Goal: Task Accomplishment & Management: Manage account settings

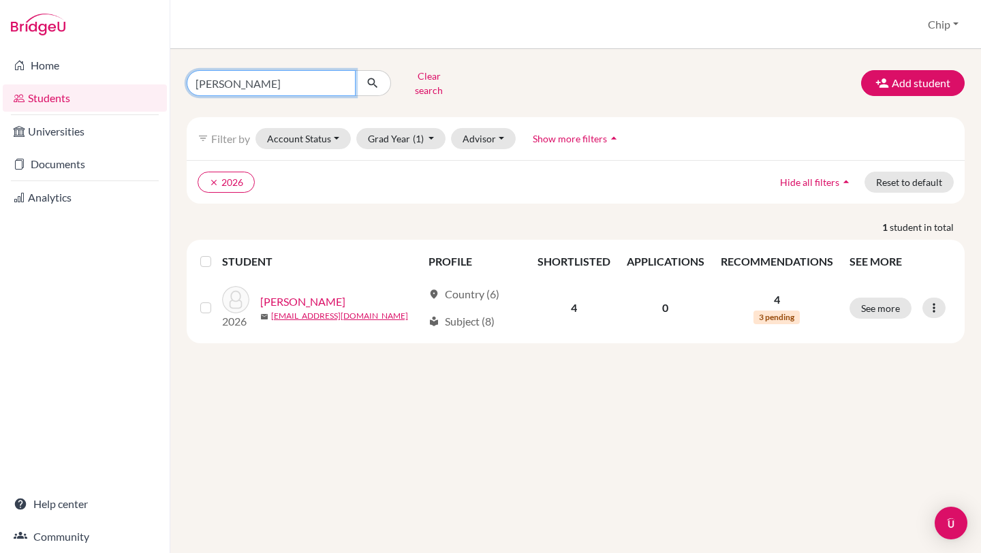
click at [339, 80] on input "aarushi" at bounding box center [271, 83] width 169 height 26
type input "zaw"
click at [368, 80] on icon "submit" at bounding box center [373, 83] width 14 height 14
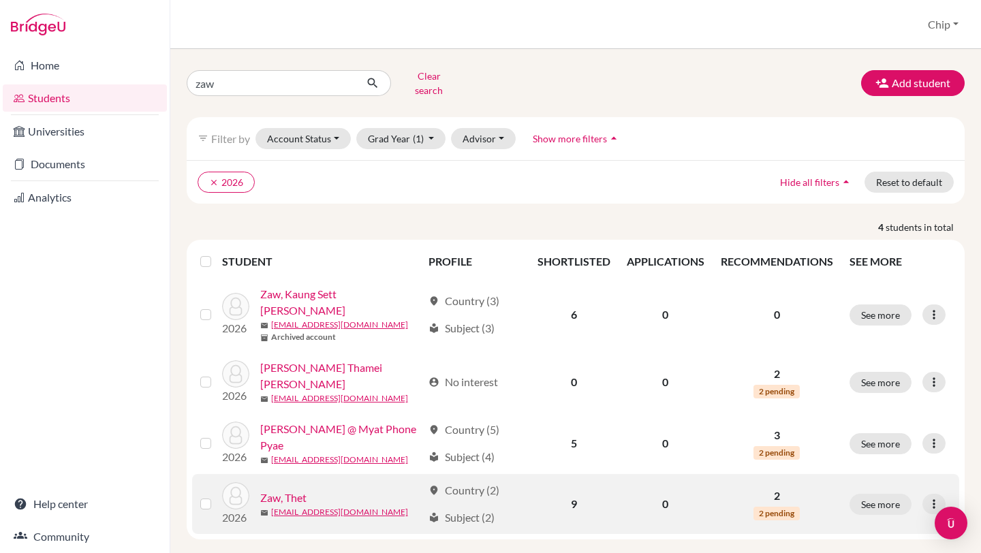
click at [302, 490] on link "Zaw, Thet" at bounding box center [283, 498] width 46 height 16
click at [290, 490] on link "Zaw, Thet" at bounding box center [283, 498] width 46 height 16
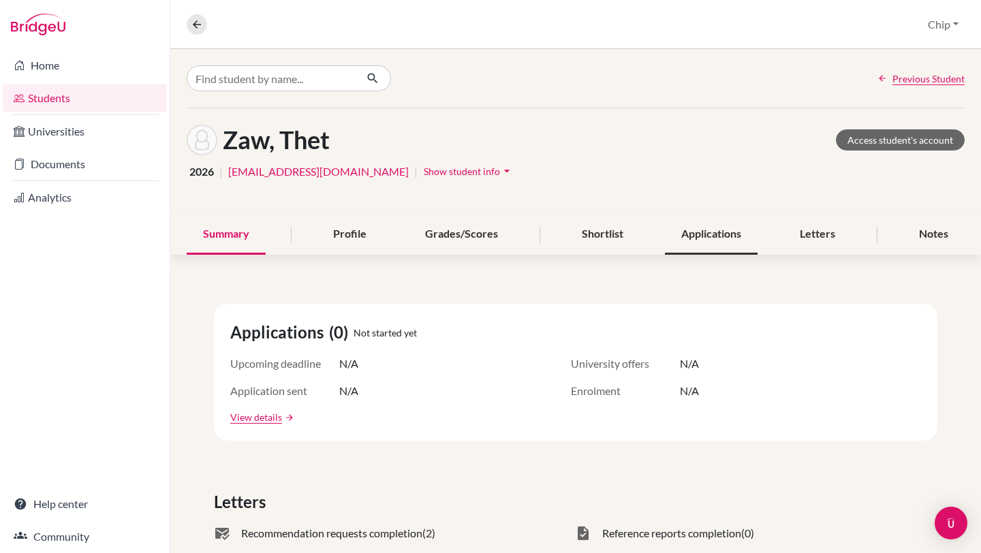
click at [718, 235] on div "Applications" at bounding box center [711, 235] width 93 height 40
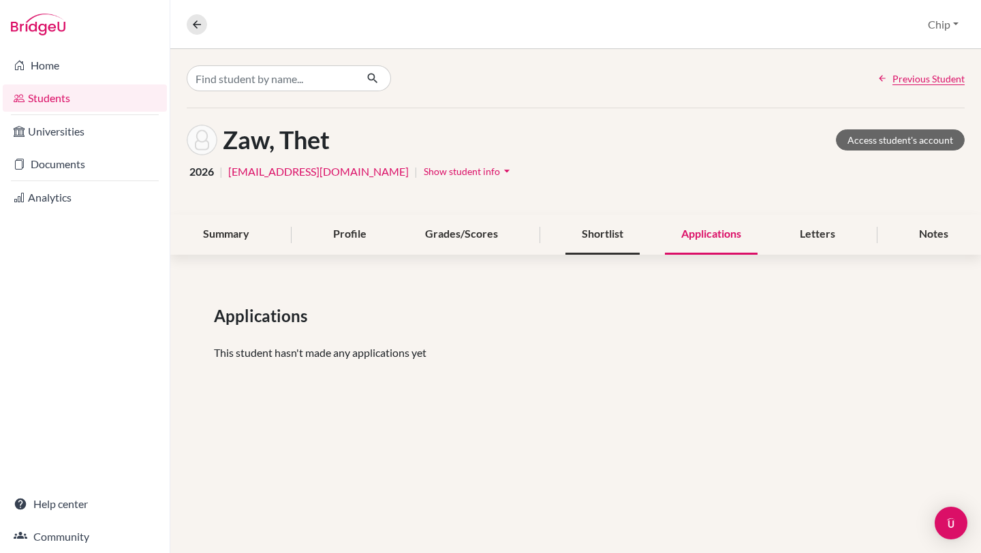
click at [596, 236] on div "Shortlist" at bounding box center [603, 235] width 74 height 40
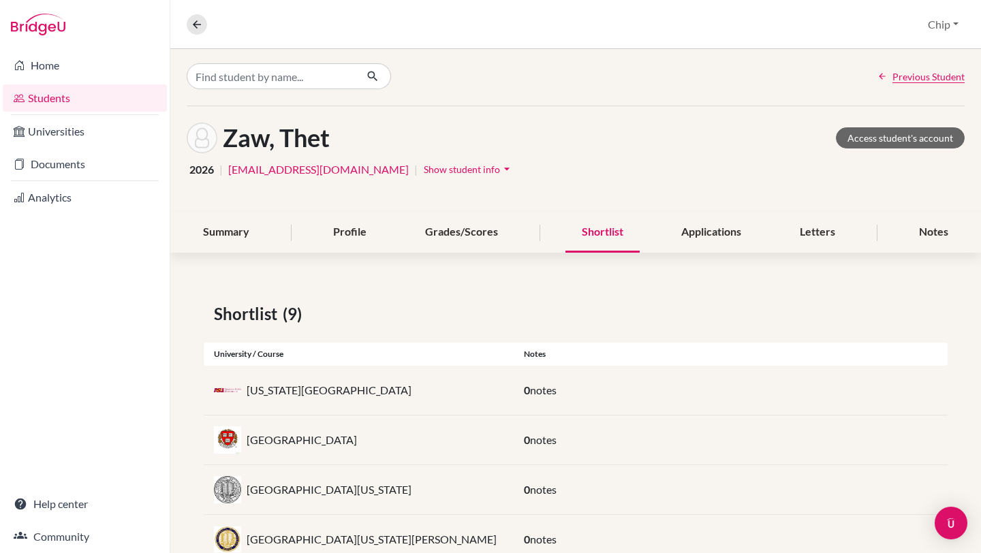
scroll to position [3, 0]
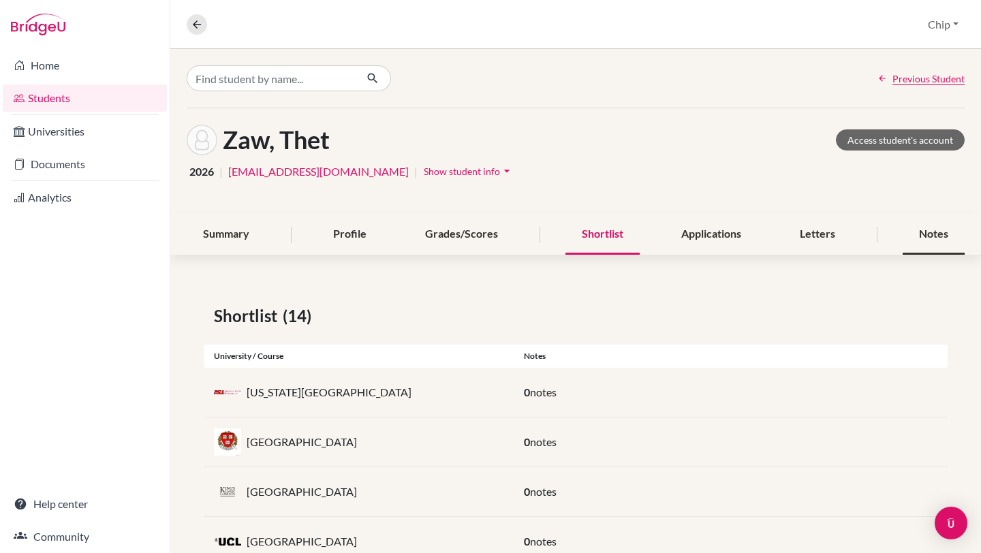
click at [925, 236] on div "Notes" at bounding box center [934, 235] width 62 height 40
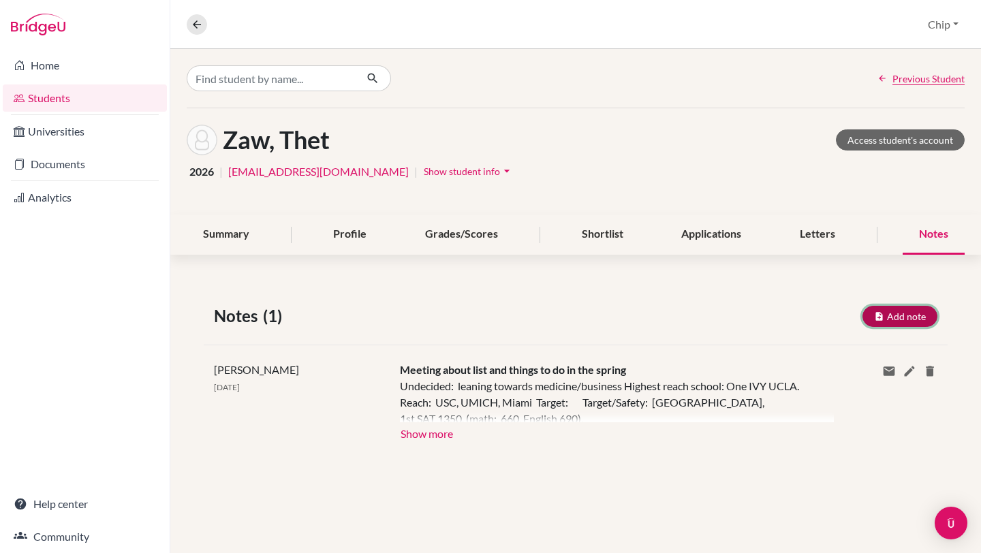
click at [903, 313] on button "Add note" at bounding box center [900, 316] width 75 height 21
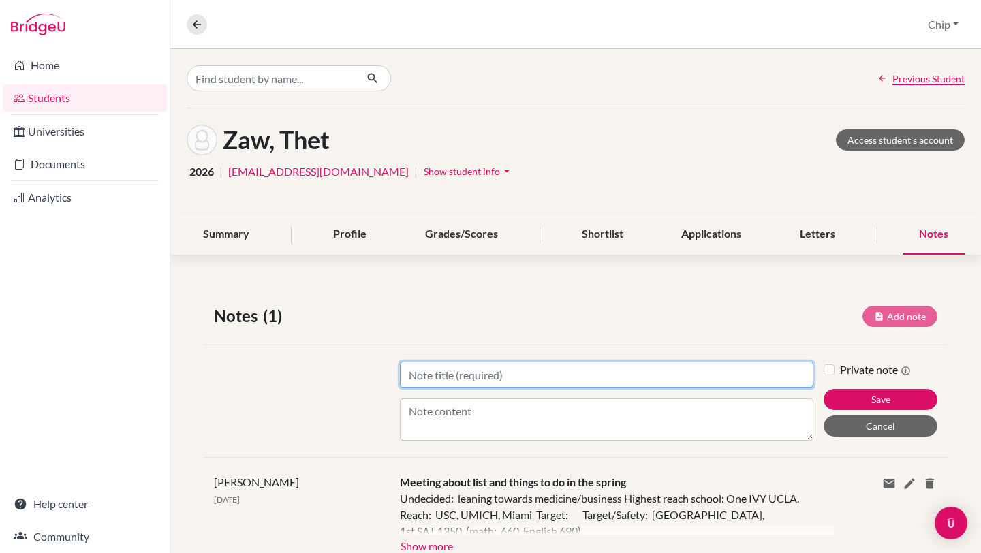
drag, startPoint x: 471, startPoint y: 371, endPoint x: 602, endPoint y: 406, distance: 135.4
click at [471, 371] on input "Title" at bounding box center [607, 375] width 414 height 26
type input "[DATE]"
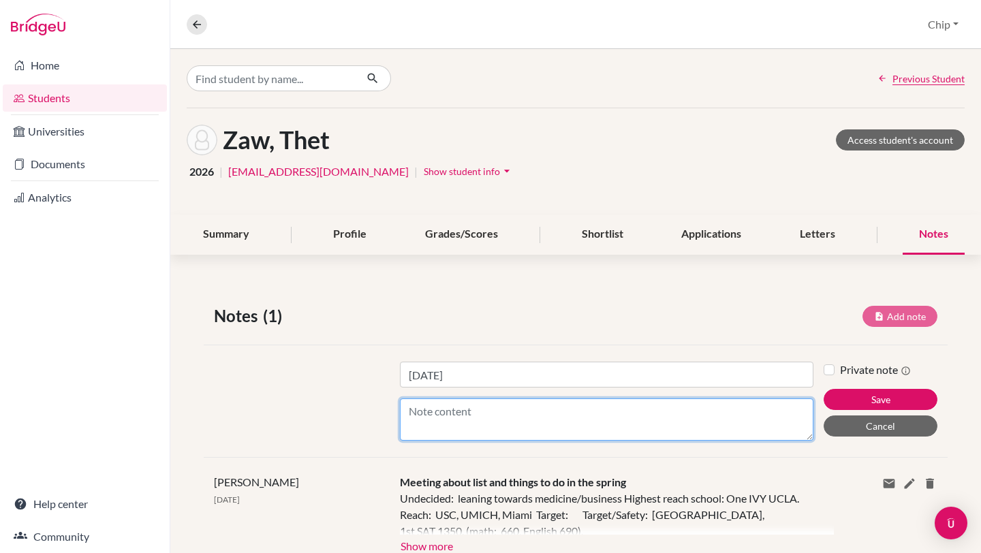
click at [420, 412] on textarea "Content" at bounding box center [607, 420] width 414 height 42
click at [483, 438] on textarea "First Choice: [GEOGRAPHIC_DATA] then [GEOGRAPHIC_DATA]. USA just in case.. Firs…" at bounding box center [607, 420] width 414 height 42
type textarea "First Choice: [GEOGRAPHIC_DATA] then [GEOGRAPHIC_DATA]. USA just in case.. Firs…"
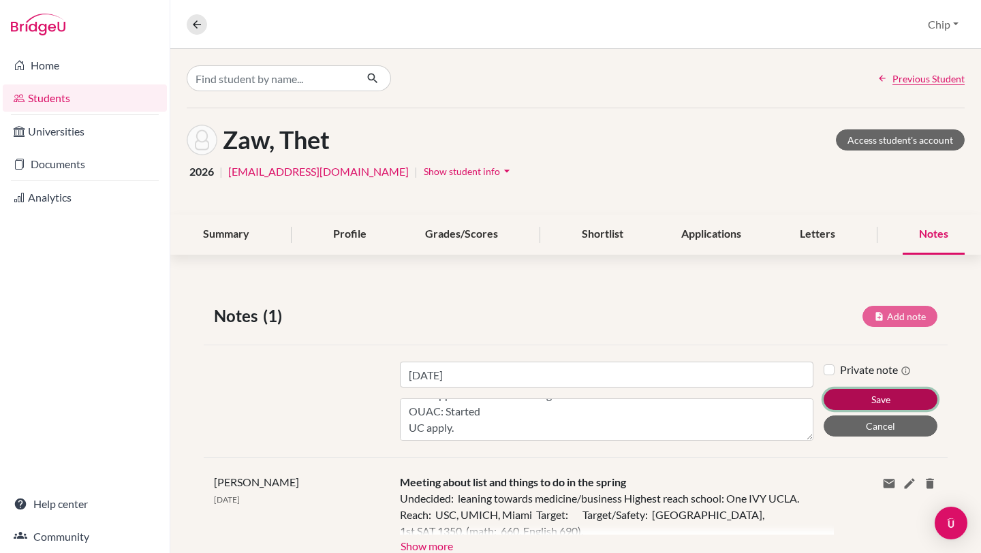
click at [878, 395] on button "Save" at bounding box center [881, 399] width 114 height 21
